Goal: Information Seeking & Learning: Learn about a topic

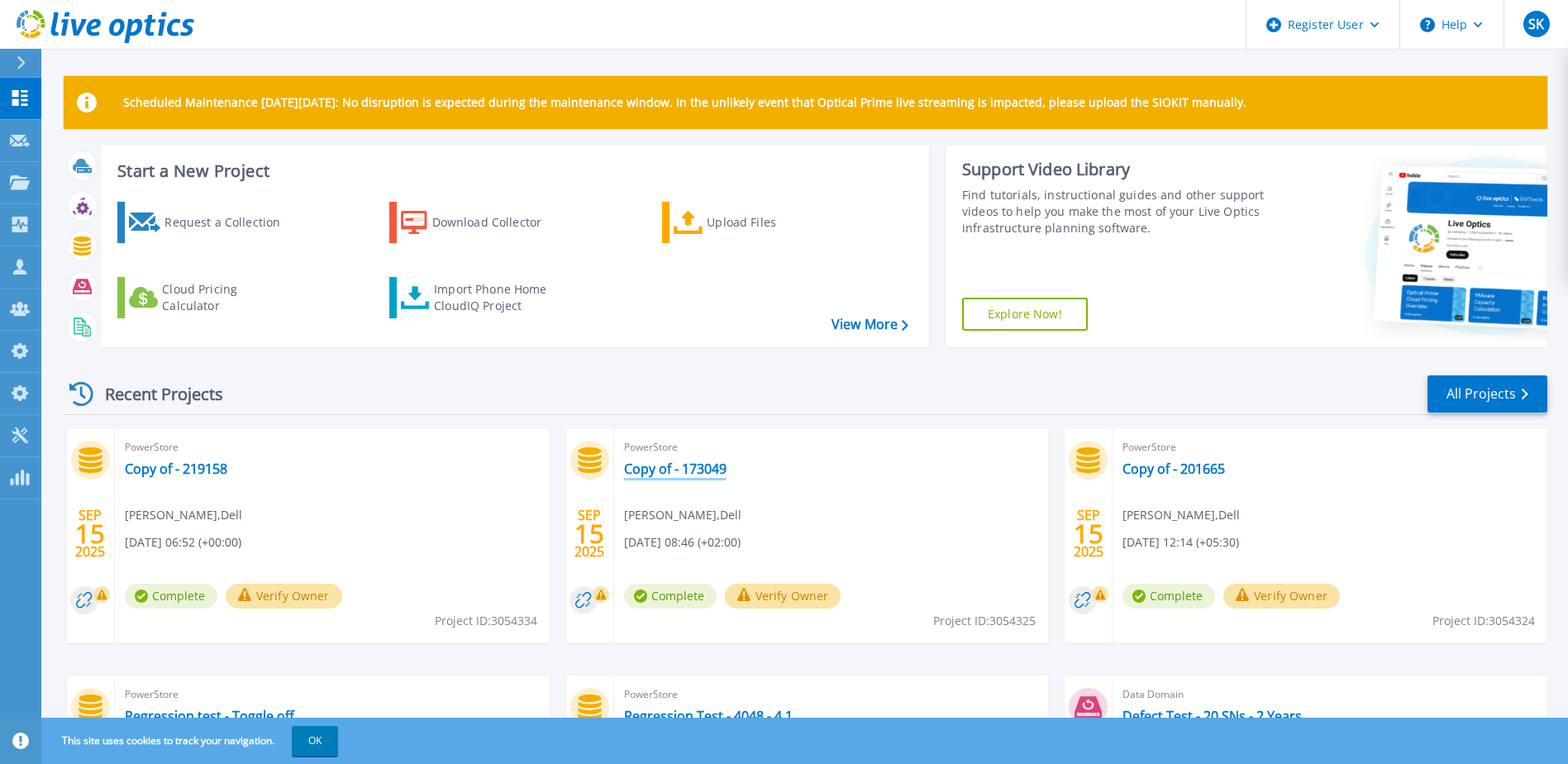
click at [688, 471] on link "Copy of - 173049" at bounding box center [675, 468] width 102 height 16
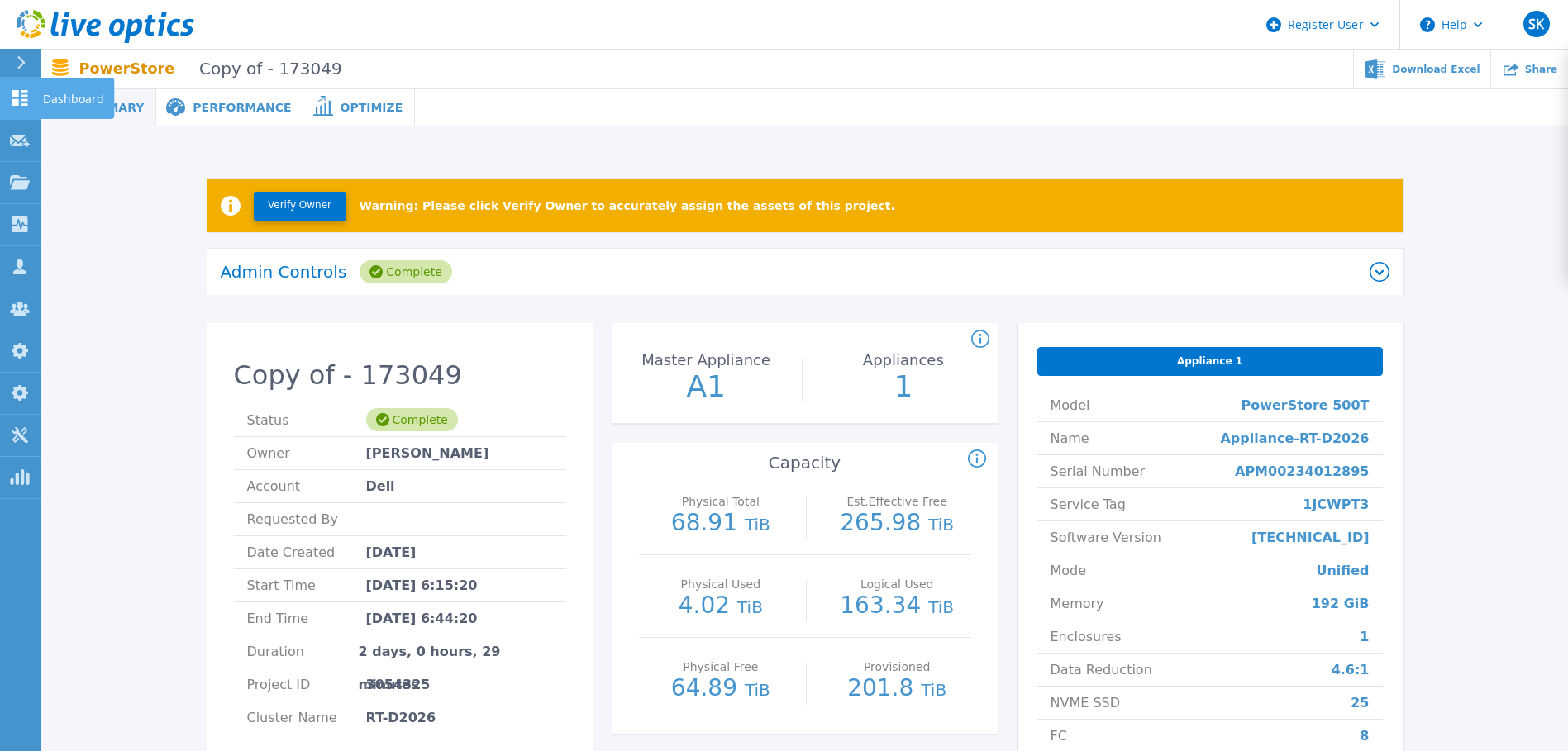
click at [26, 90] on icon at bounding box center [19, 98] width 20 height 16
click at [16, 91] on icon at bounding box center [20, 98] width 16 height 16
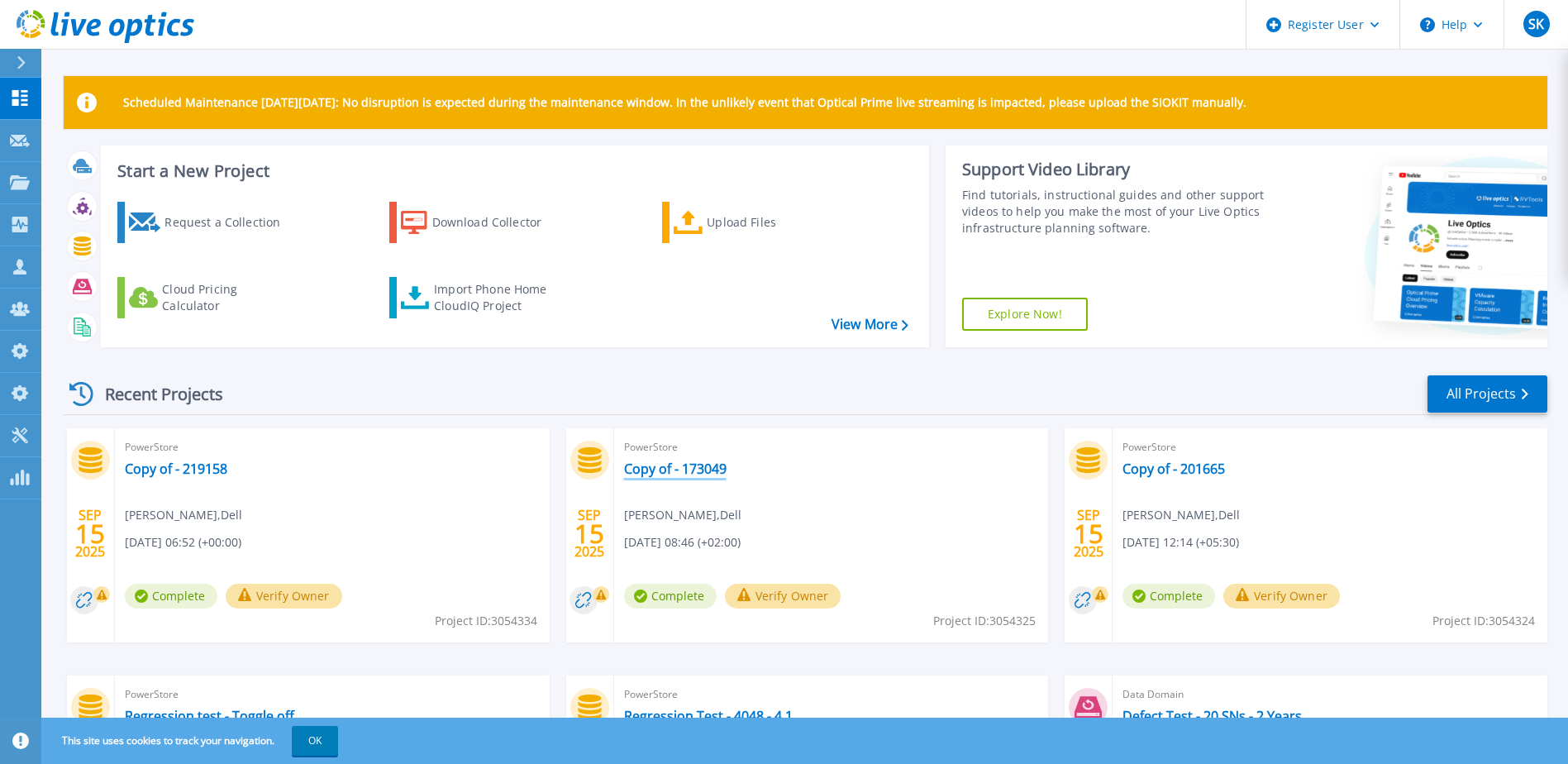
click at [726, 465] on link "Copy of - 173049" at bounding box center [675, 468] width 102 height 16
drag, startPoint x: 214, startPoint y: 464, endPoint x: 341, endPoint y: 352, distance: 169.3
click at [214, 464] on link "Copy of - 219158" at bounding box center [176, 468] width 102 height 16
click at [1164, 466] on link "Copy of - 201665" at bounding box center [1174, 468] width 102 height 16
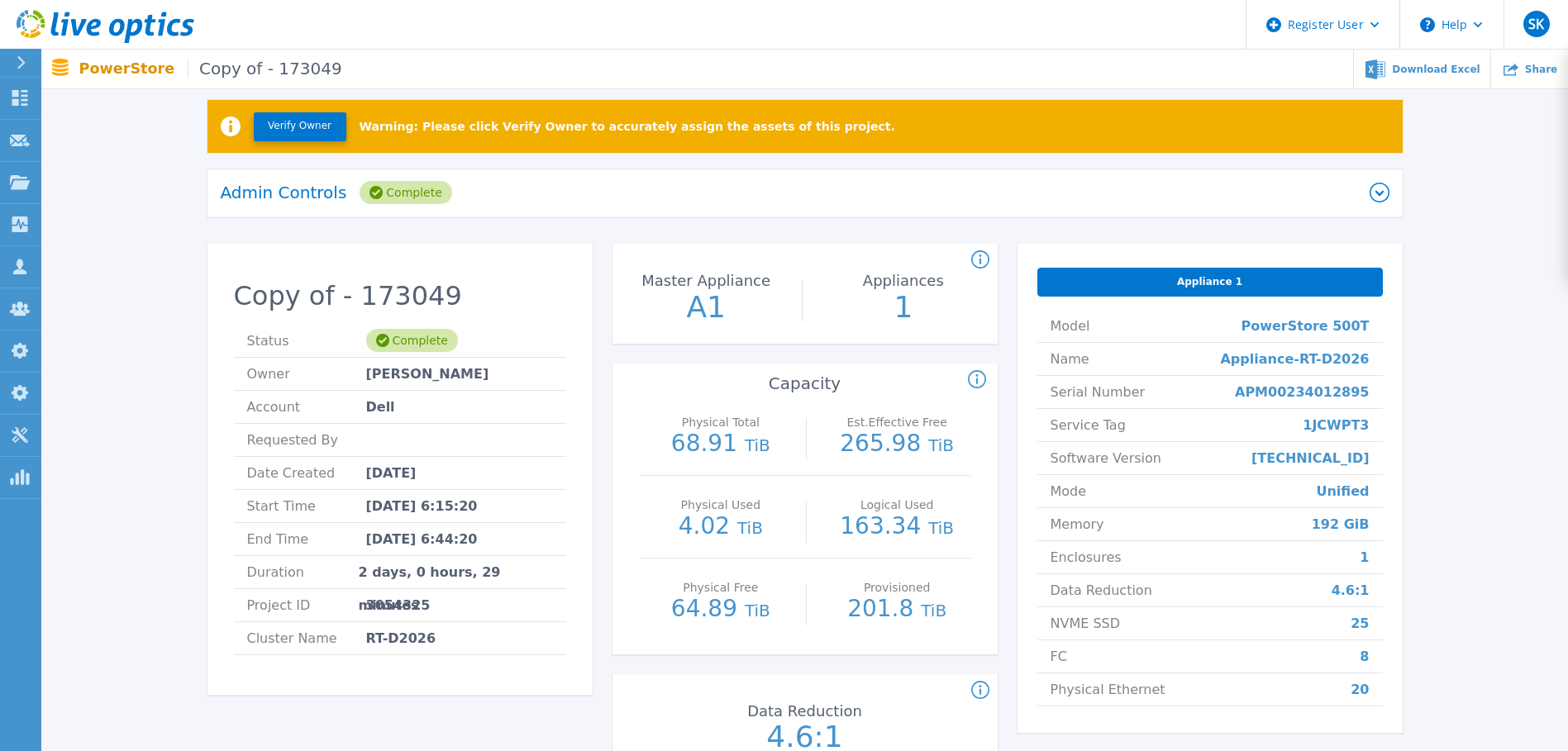
scroll to position [165, 0]
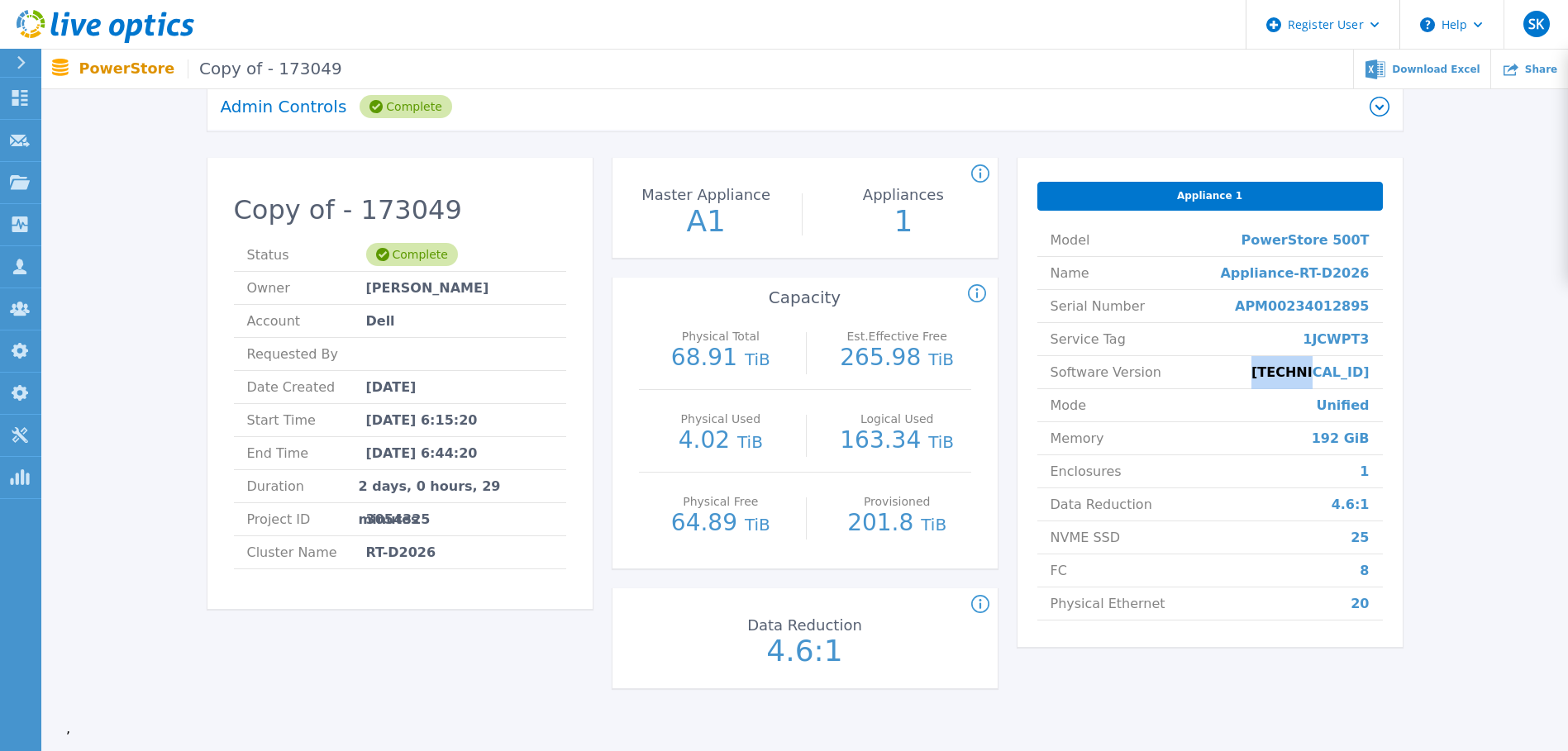
drag, startPoint x: 1325, startPoint y: 372, endPoint x: 1387, endPoint y: 372, distance: 62.0
click at [1387, 372] on div "Appliance 1 Model PowerStore 500T Name Appliance-RT-D2026 Serial Number APM0023…" at bounding box center [1210, 402] width 385 height 489
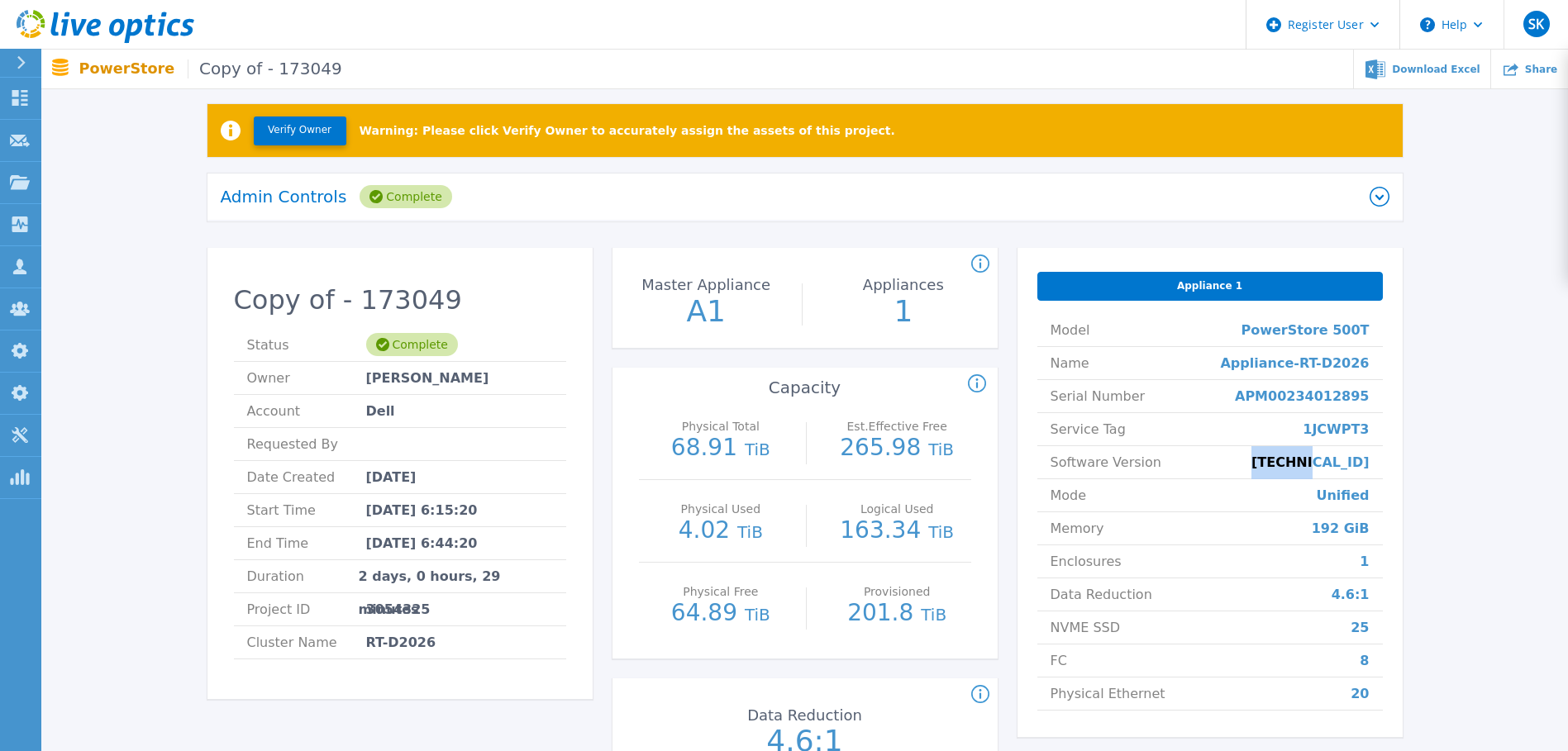
scroll to position [0, 0]
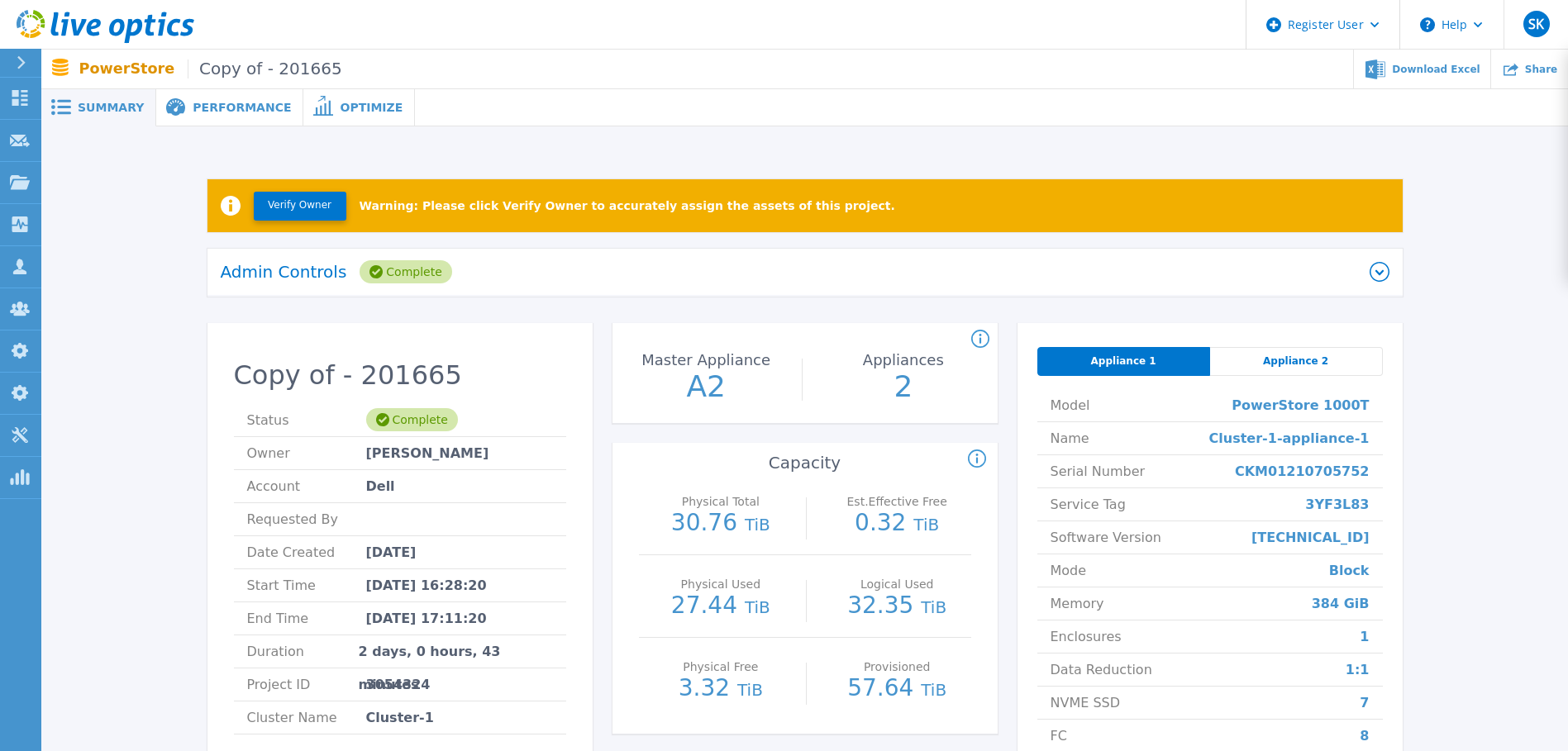
click at [1273, 356] on span "Appliance 2" at bounding box center [1295, 360] width 65 height 13
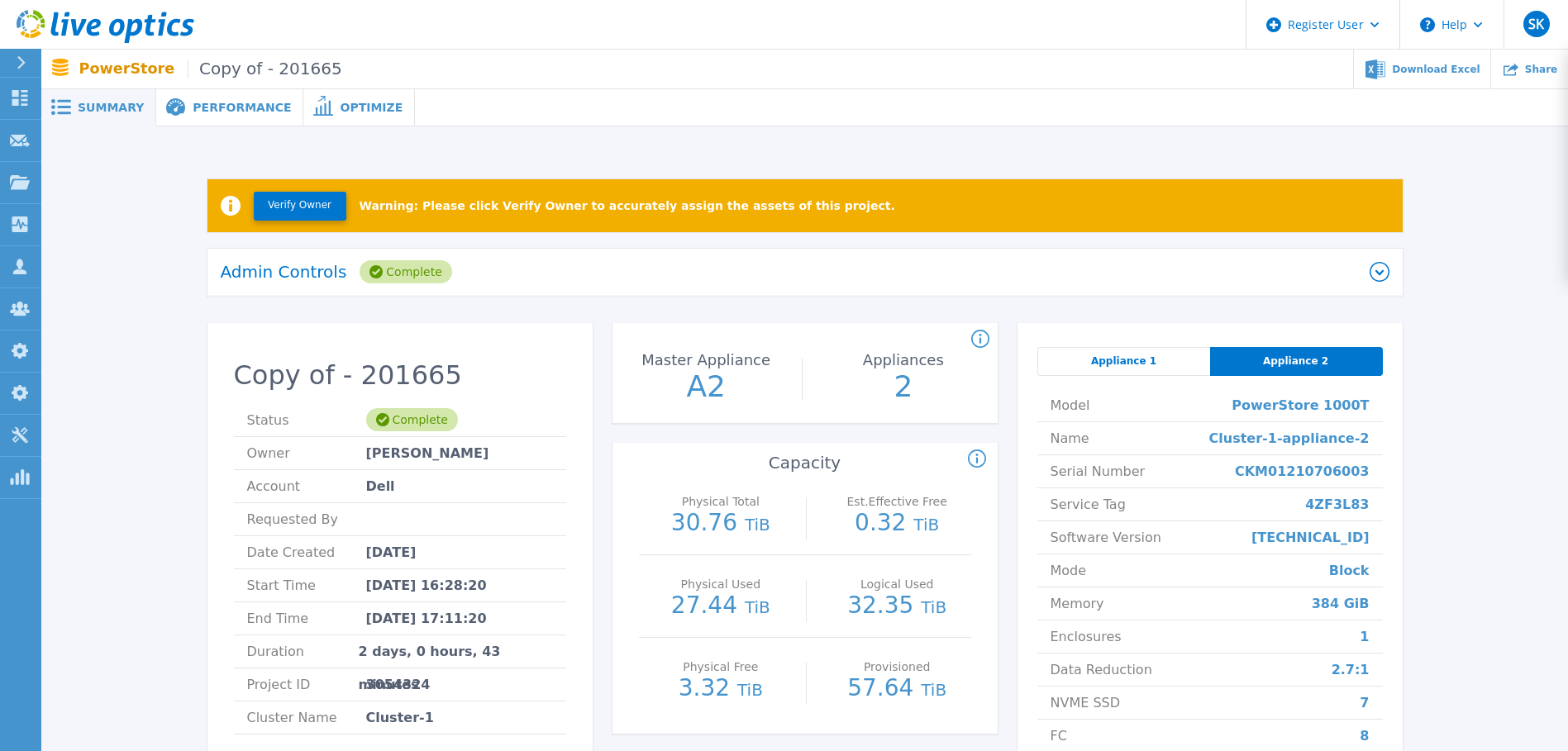
click at [1116, 357] on span "Appliance 1" at bounding box center [1123, 360] width 65 height 13
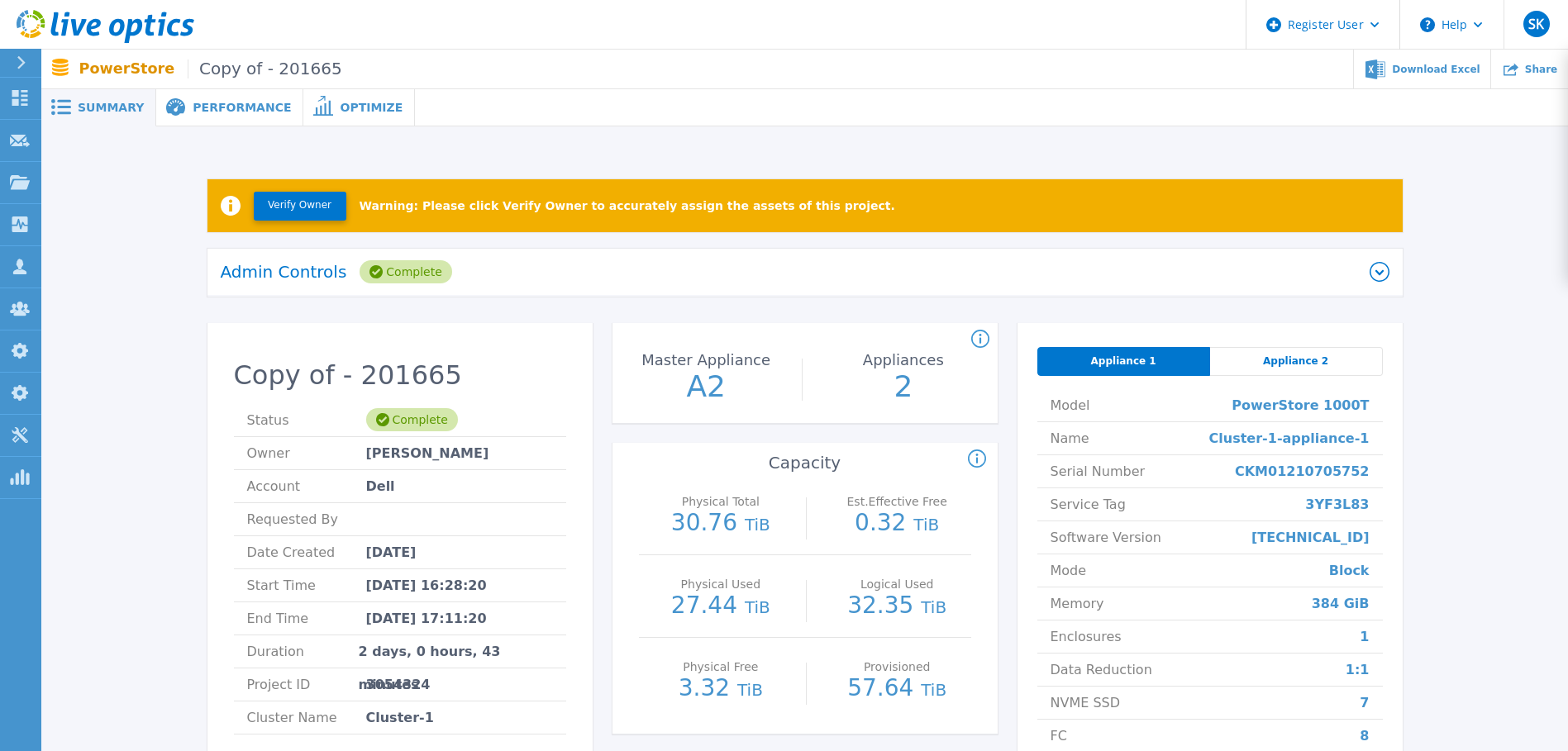
click at [1271, 368] on span "Appliance 2" at bounding box center [1295, 360] width 65 height 13
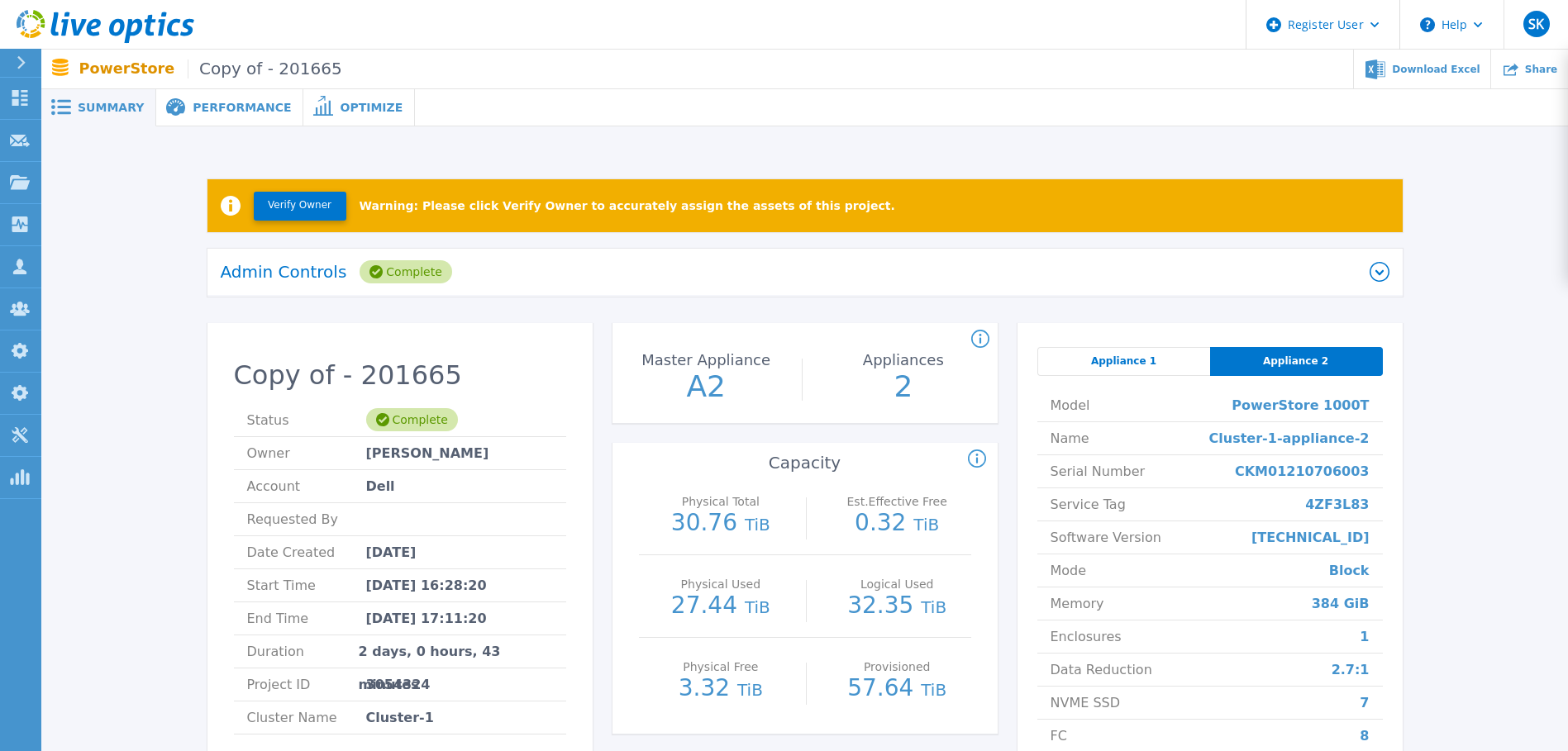
click at [1110, 374] on div "Appliance 1" at bounding box center [1123, 361] width 173 height 29
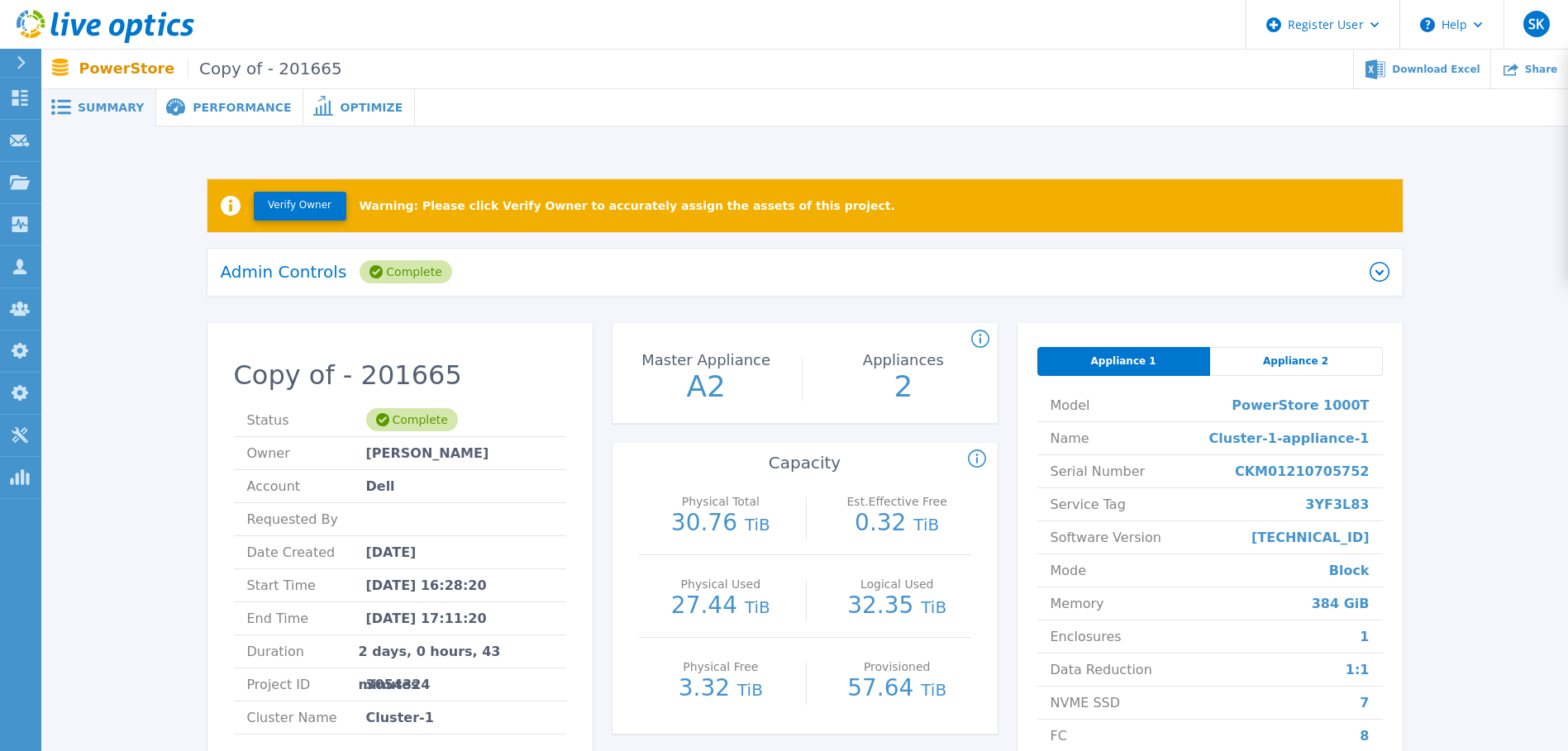
click at [1301, 373] on div "Appliance 2" at bounding box center [1295, 361] width 173 height 29
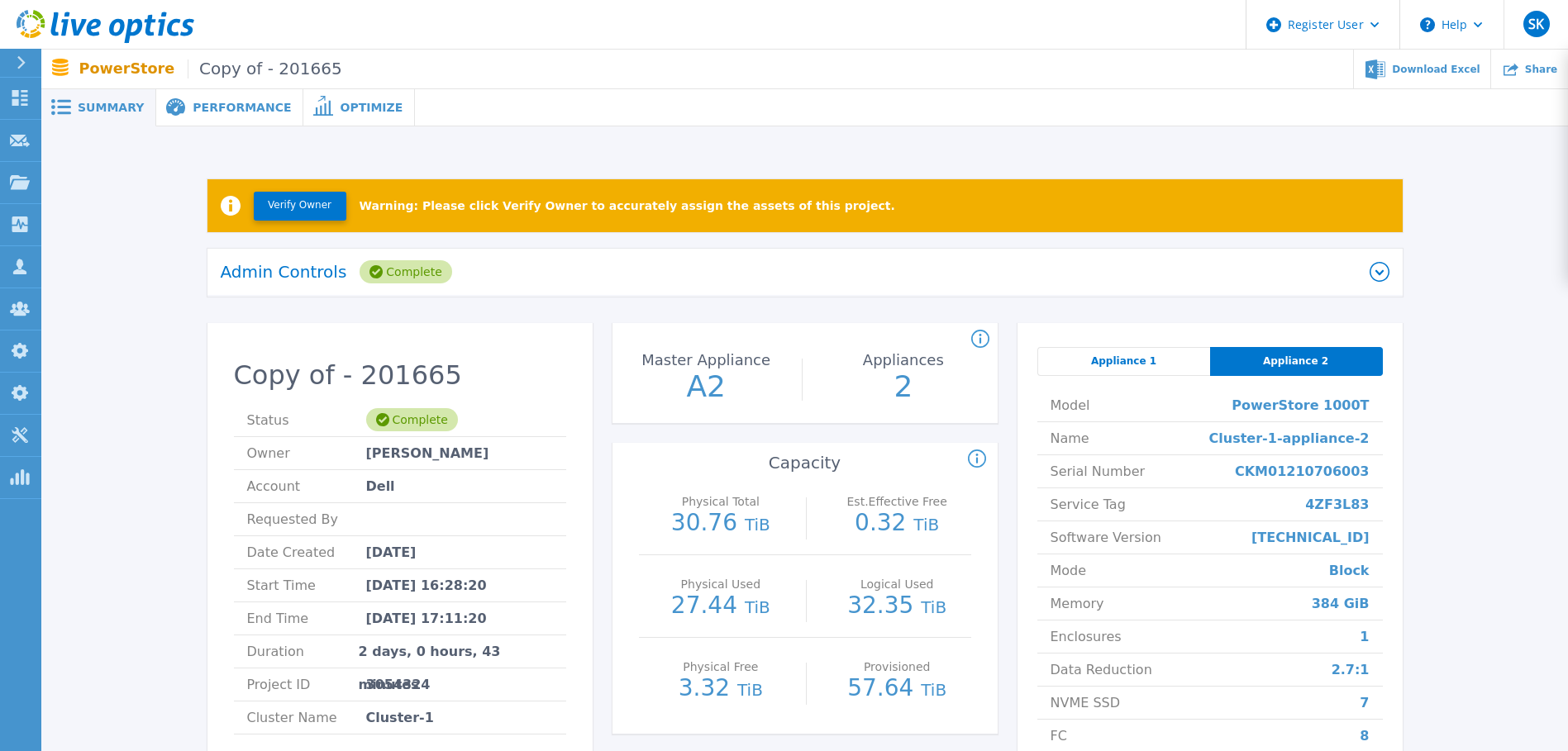
click at [1162, 360] on div "Appliance 1" at bounding box center [1123, 361] width 173 height 29
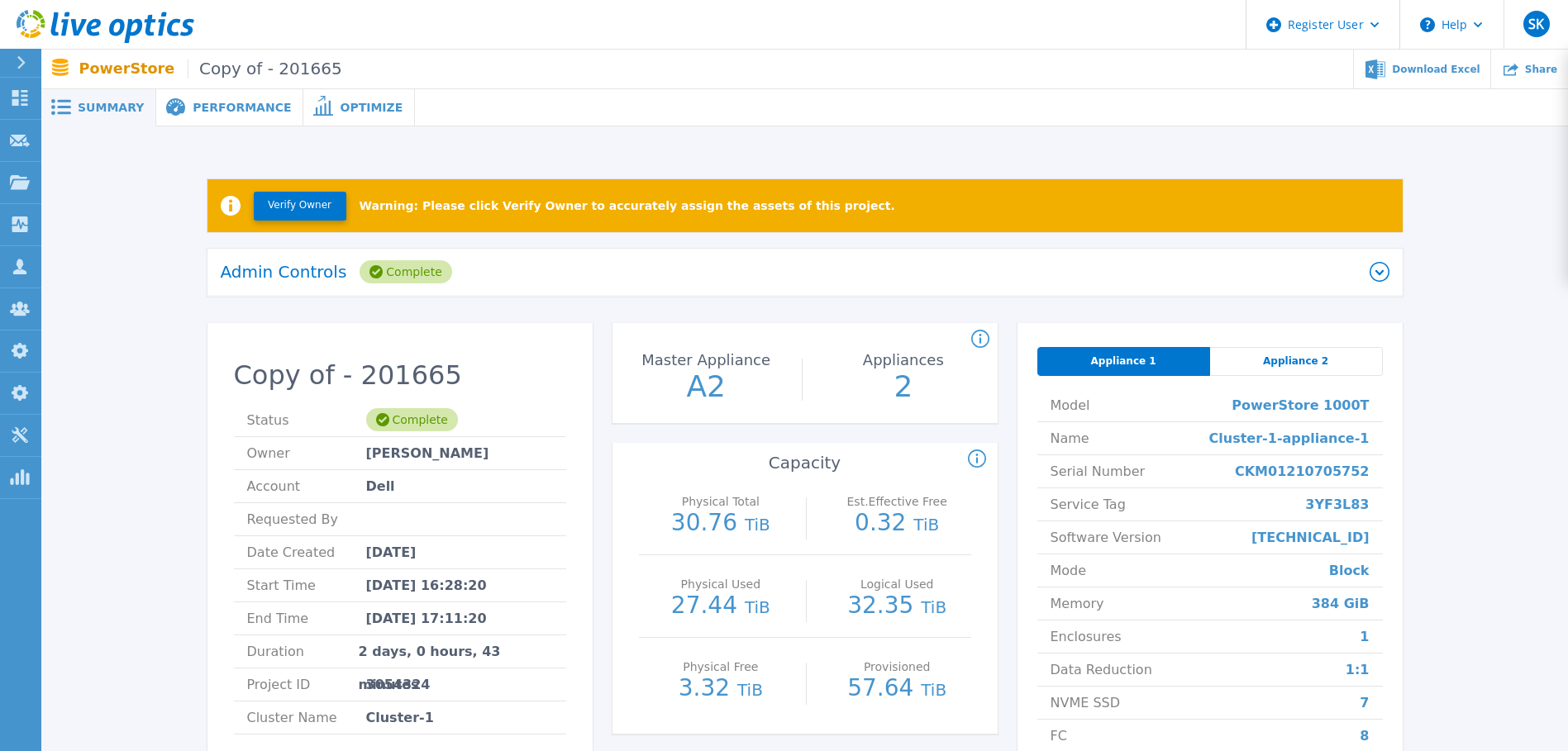
click at [1269, 365] on span "Appliance 2" at bounding box center [1295, 360] width 65 height 13
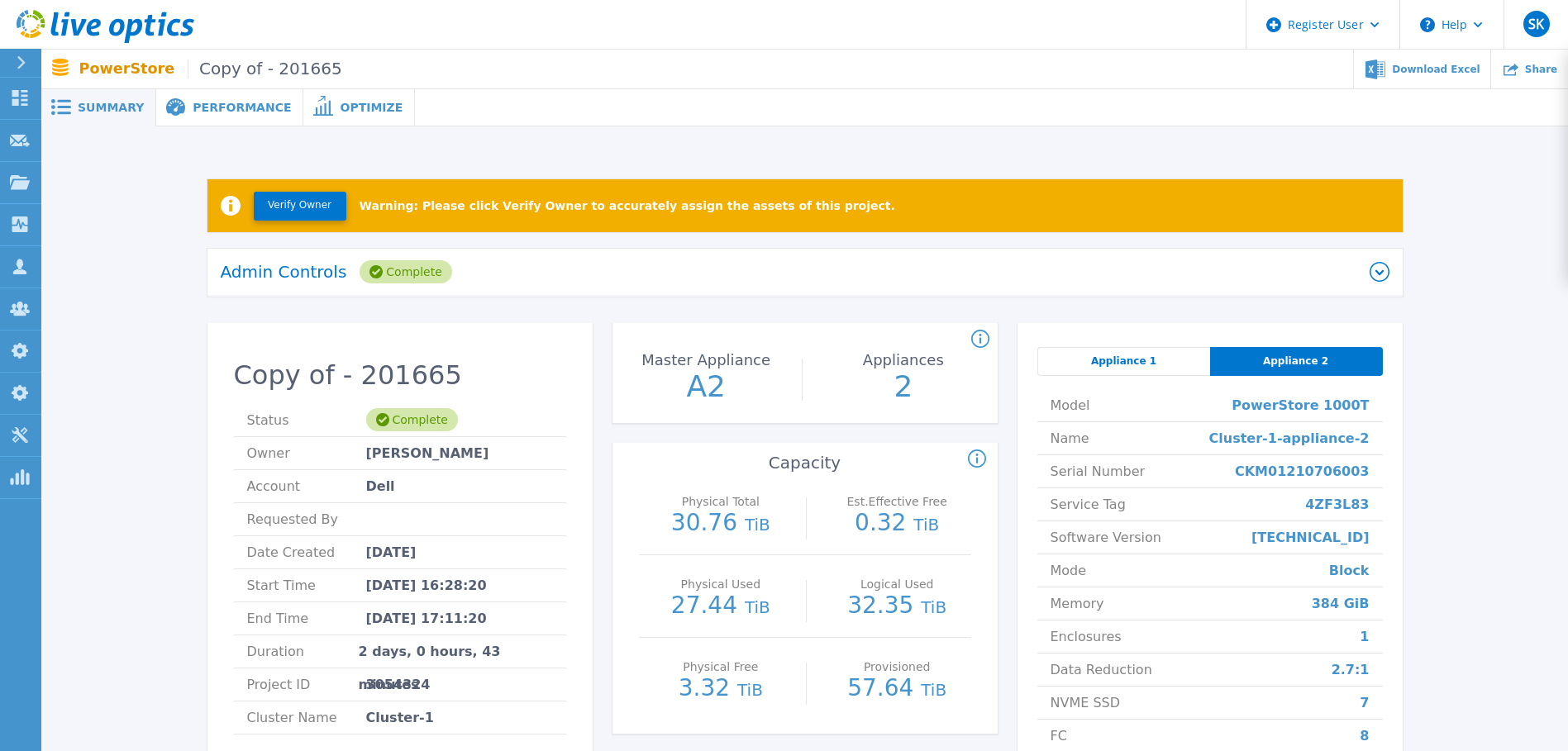
click at [1079, 359] on div "Appliance 1" at bounding box center [1123, 361] width 173 height 29
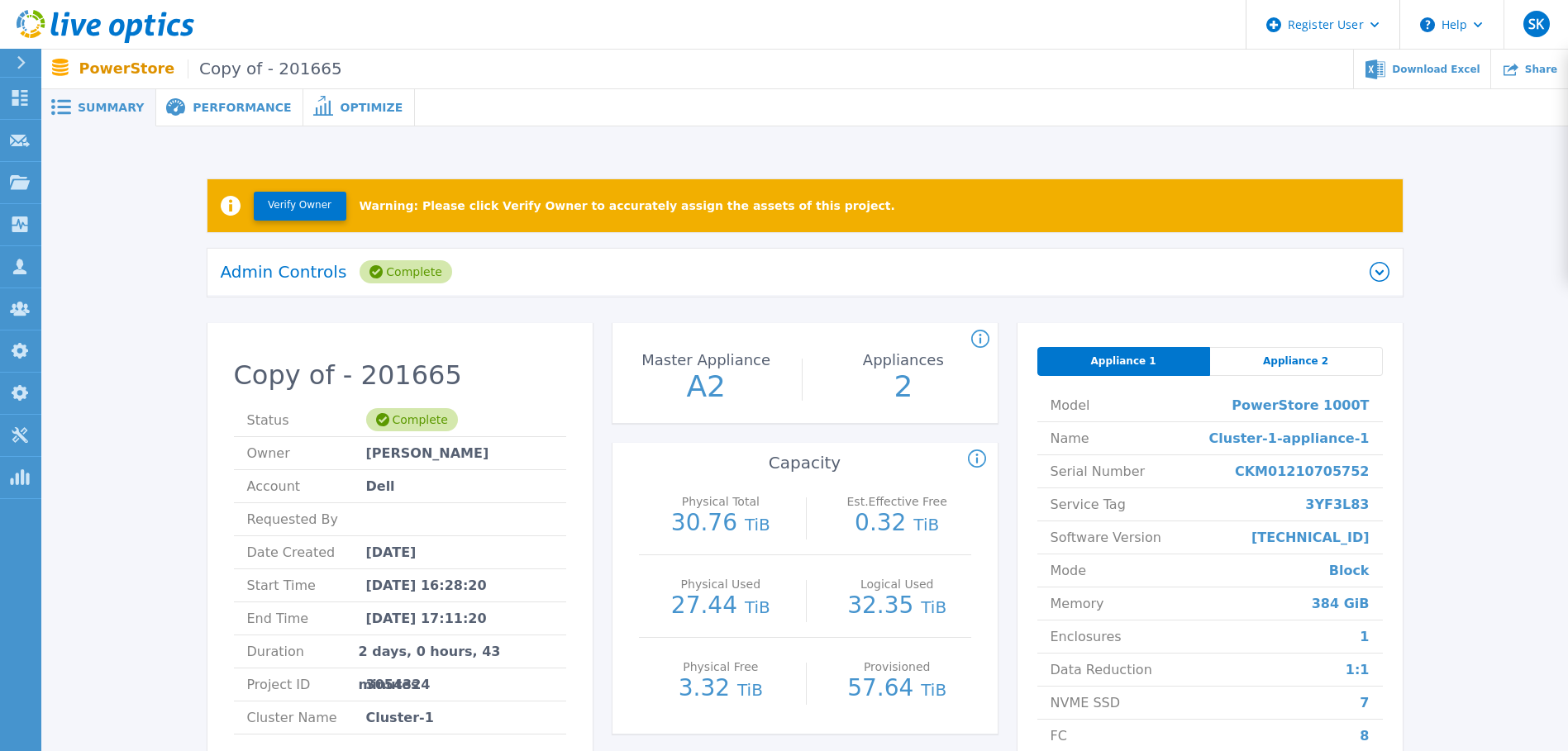
click at [1269, 367] on span "Appliance 2" at bounding box center [1295, 360] width 65 height 13
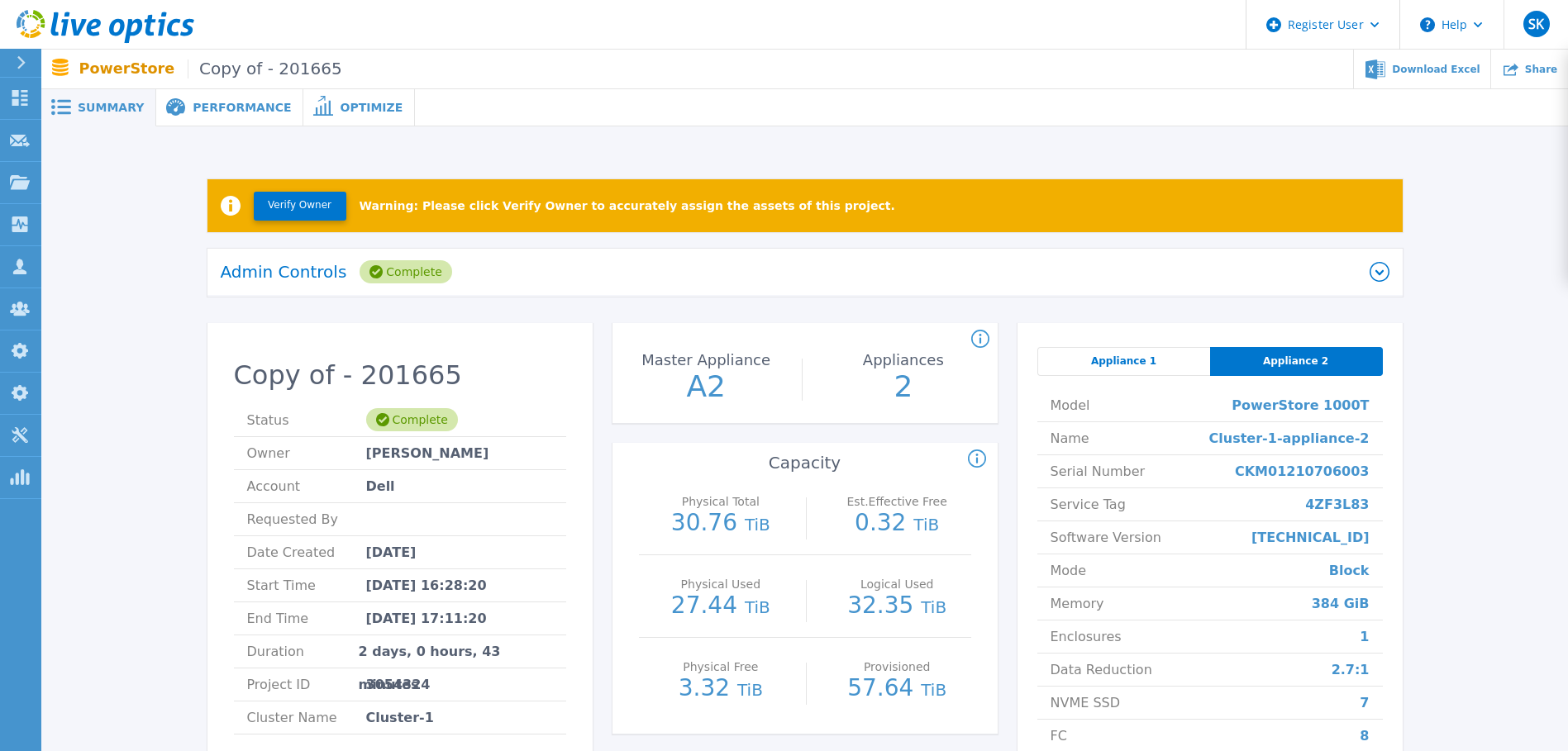
click at [847, 438] on div "Count of appliances and the Master Appliance in the PowerStore cluster. Master …" at bounding box center [805, 598] width 385 height 550
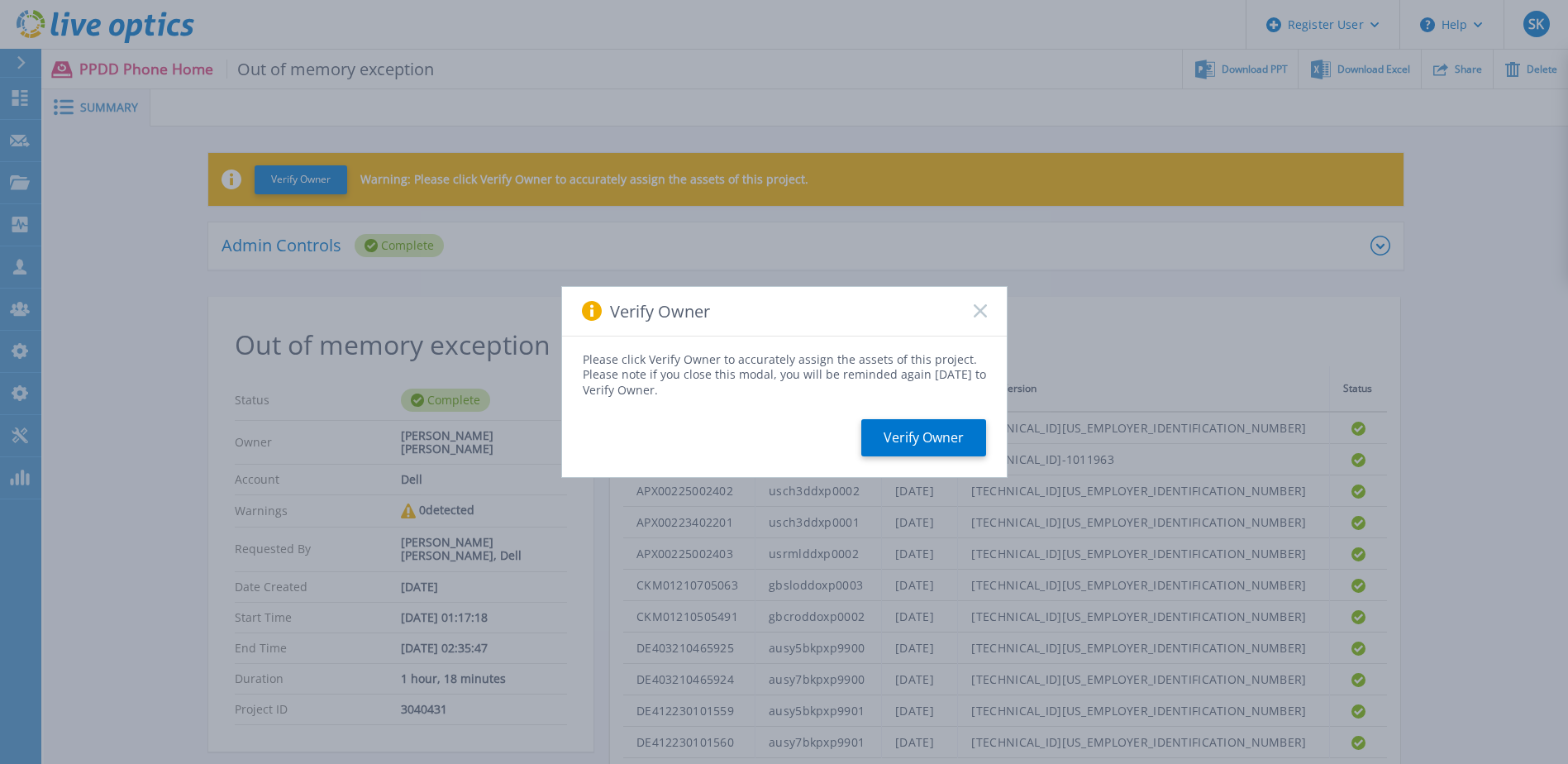
click at [977, 308] on rect at bounding box center [979, 311] width 14 height 14
